Goal: Transaction & Acquisition: Book appointment/travel/reservation

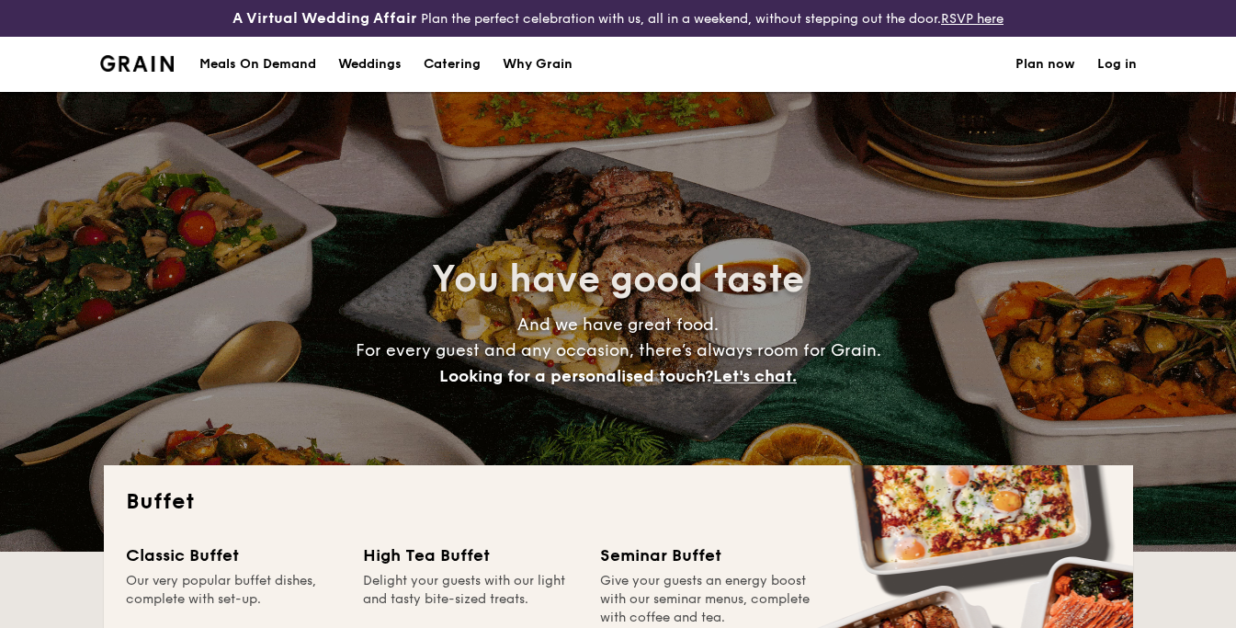
select select
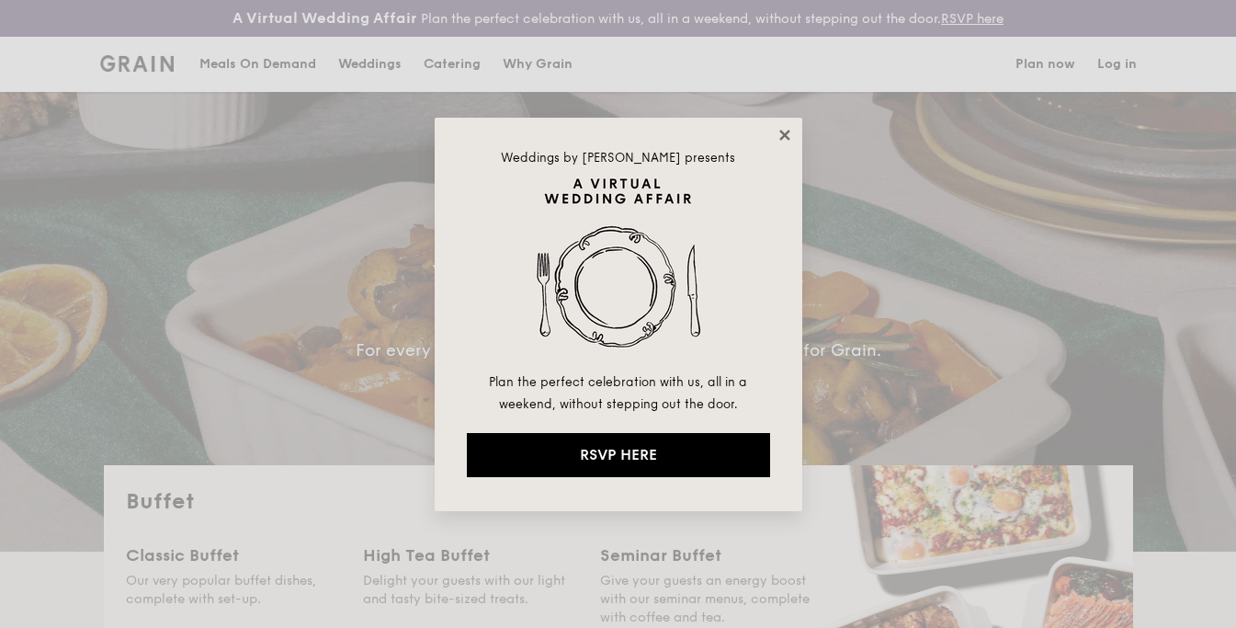
click at [779, 136] on icon at bounding box center [784, 135] width 17 height 17
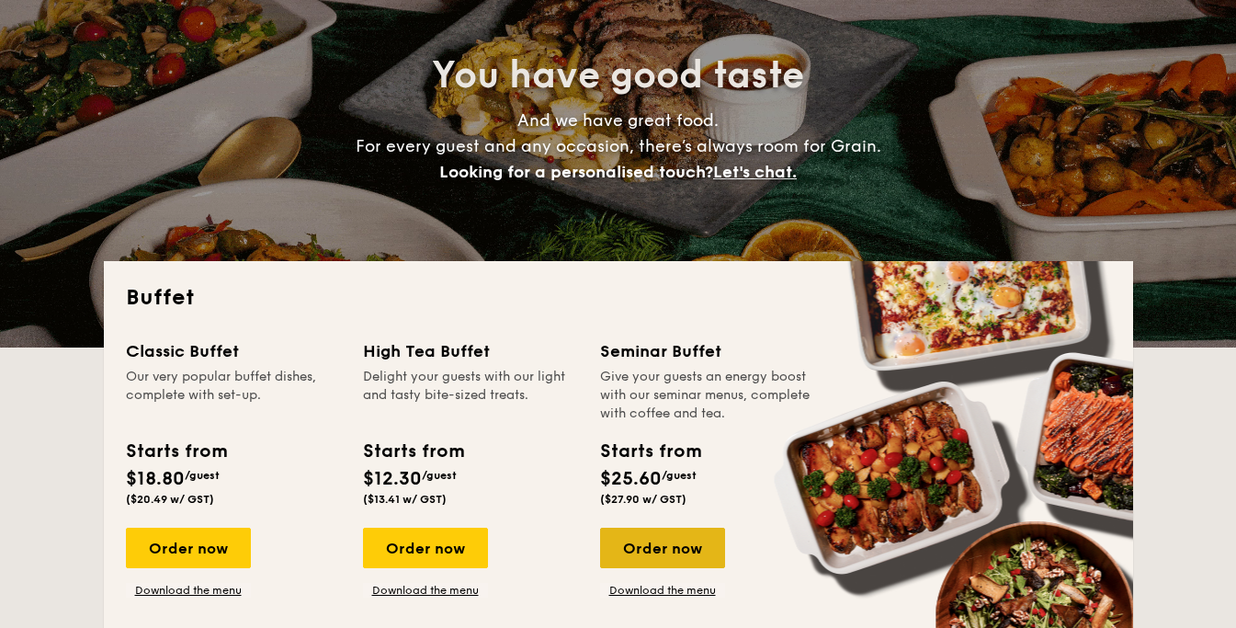
scroll to position [391, 0]
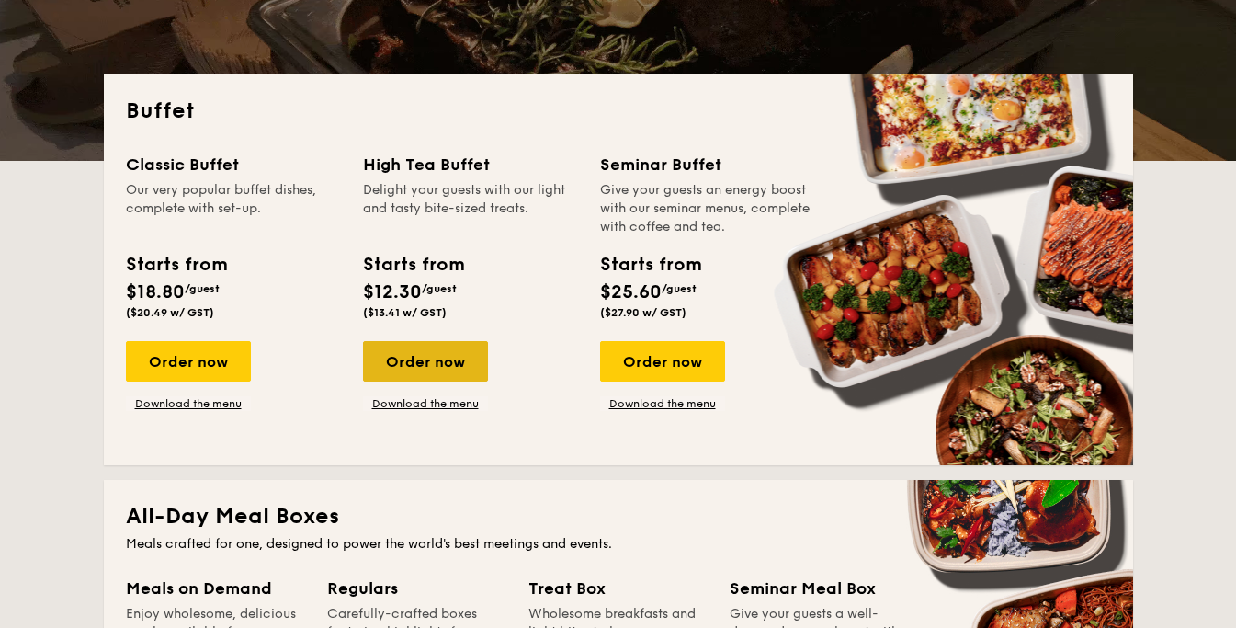
click at [445, 367] on div "Order now" at bounding box center [425, 361] width 125 height 40
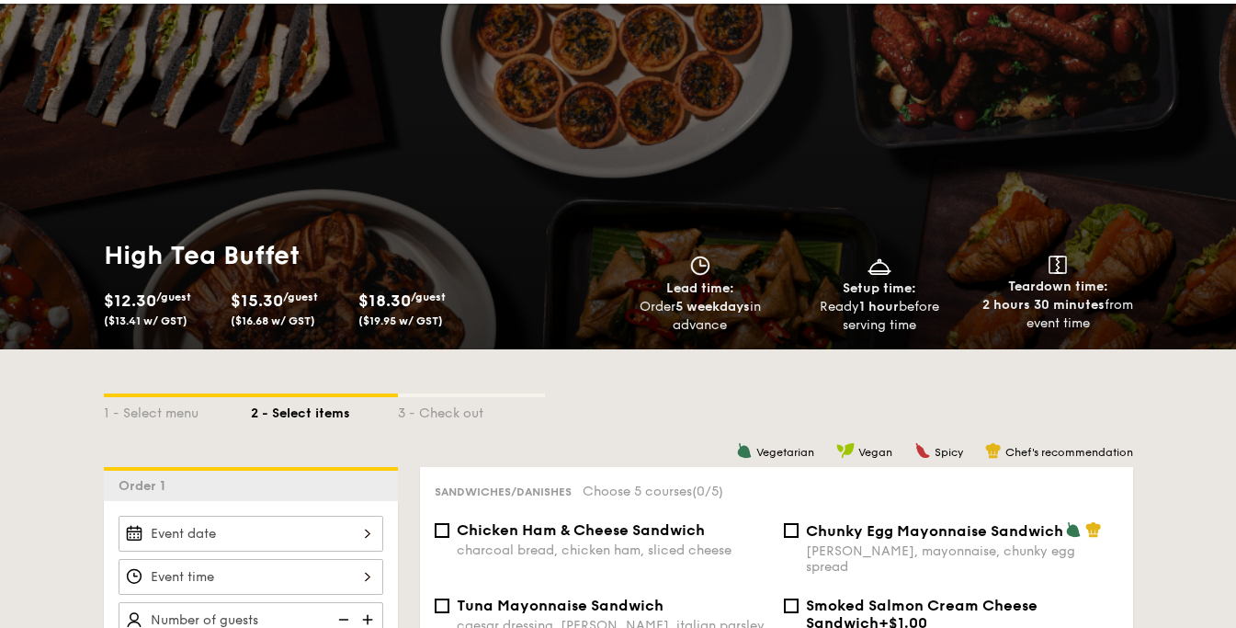
scroll to position [210, 0]
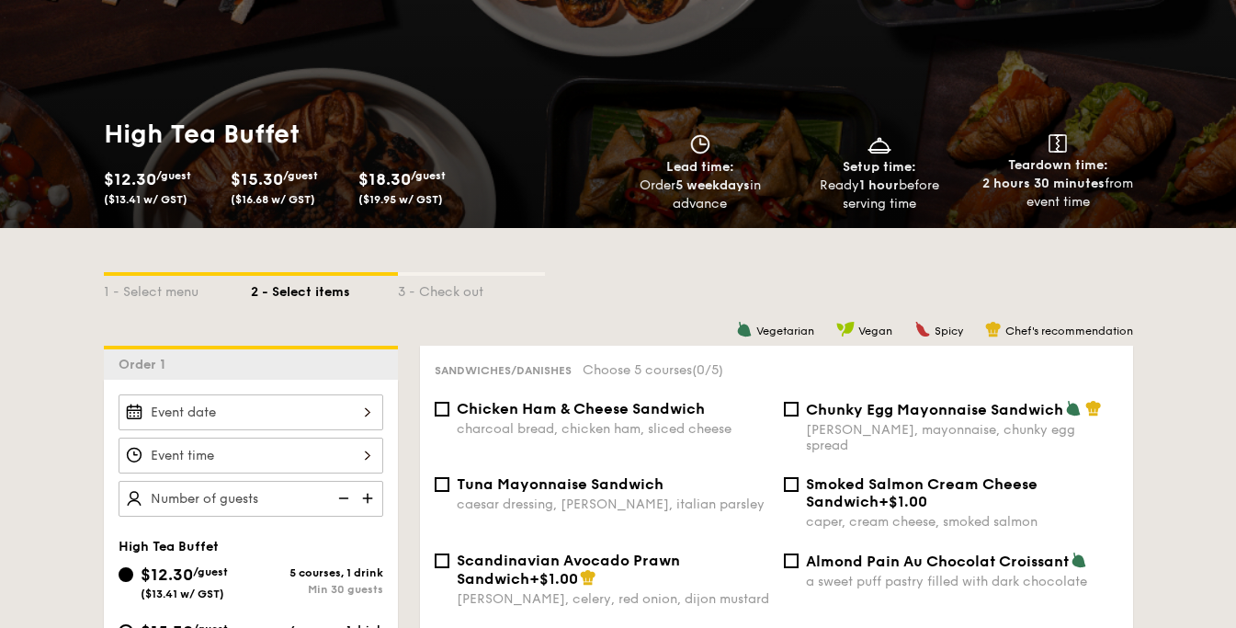
click at [335, 414] on div at bounding box center [251, 412] width 265 height 36
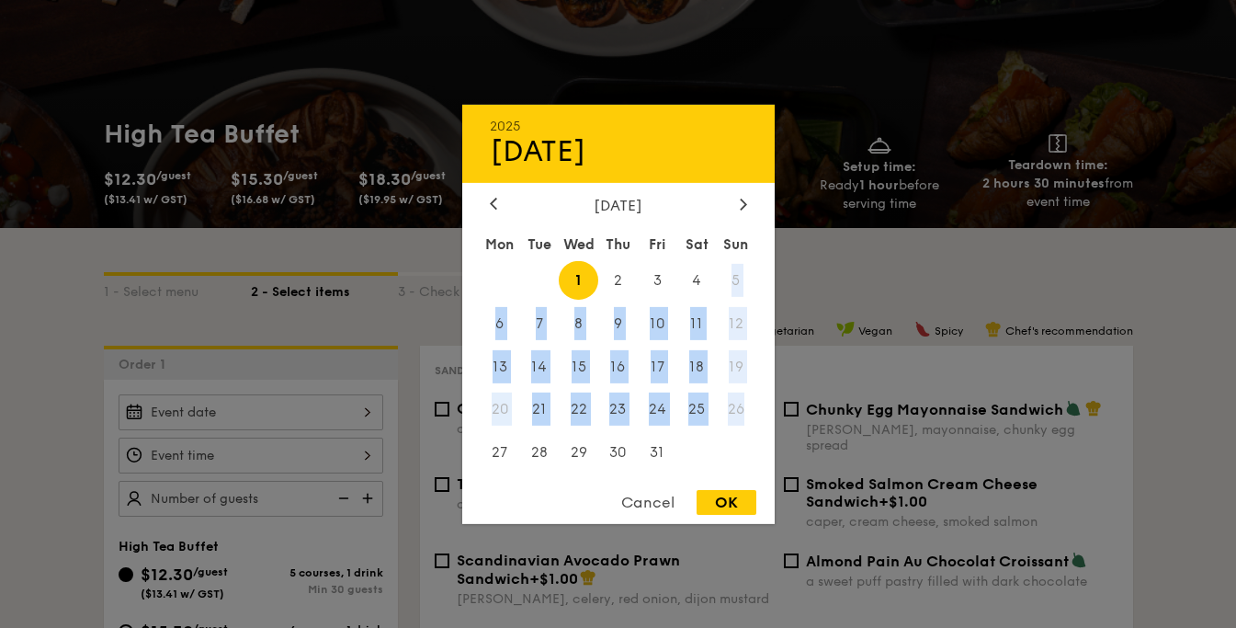
drag, startPoint x: 735, startPoint y: 285, endPoint x: 742, endPoint y: 417, distance: 132.5
click at [745, 409] on div "Mon Tue Wed Thu Fri Sat Sun 1 2 3 4 5 6 7 8 9 10 11 12 13 14 15 16 17 18 19 20 …" at bounding box center [618, 351] width 312 height 248
drag, startPoint x: 742, startPoint y: 417, endPoint x: 743, endPoint y: 436, distance: 19.3
click at [742, 418] on span "26" at bounding box center [737, 410] width 40 height 40
